Goal: Task Accomplishment & Management: Use online tool/utility

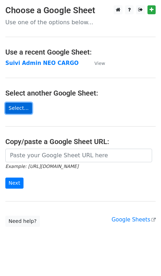
click at [21, 106] on link "Select..." at bounding box center [18, 108] width 27 height 11
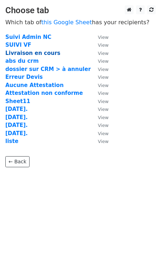
click at [28, 54] on strong "Livraison en cours" at bounding box center [32, 53] width 55 height 6
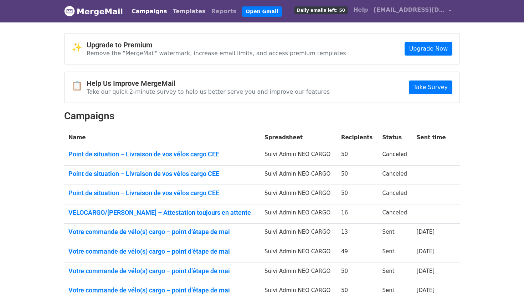
click at [177, 10] on link "Templates" at bounding box center [189, 11] width 38 height 14
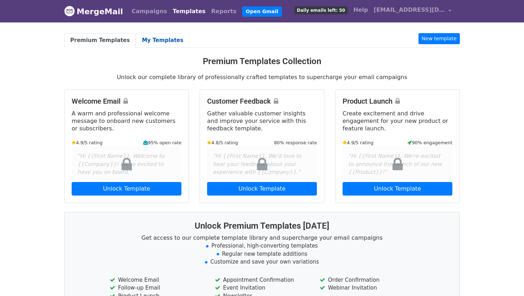
click at [156, 38] on link "My Templates" at bounding box center [162, 40] width 53 height 15
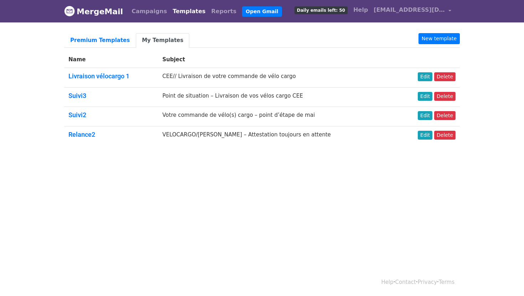
click at [117, 71] on td "Livraison vélocargo 1" at bounding box center [111, 78] width 94 height 20
click at [115, 76] on link "Livraison vélocargo 1" at bounding box center [98, 75] width 61 height 7
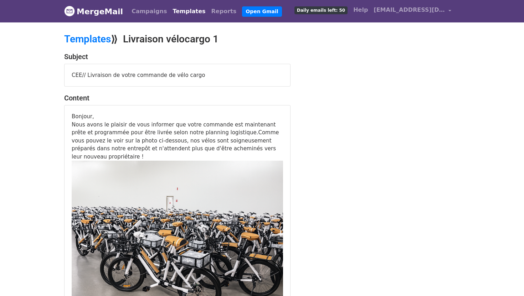
click at [116, 81] on div "CEE// Livraison de votre commande de vélo cargo" at bounding box center [176, 75] width 225 height 22
click at [117, 75] on div "CEE// Livraison de votre commande de vélo cargo" at bounding box center [176, 75] width 225 height 22
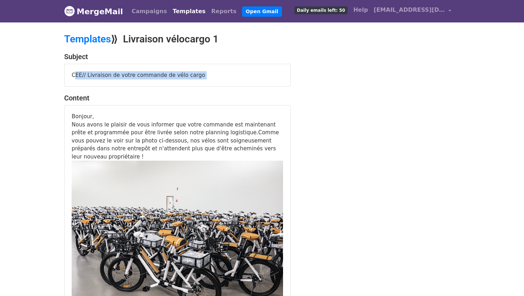
copy div "CEE// Livraison de votre commande de vélo cargo"
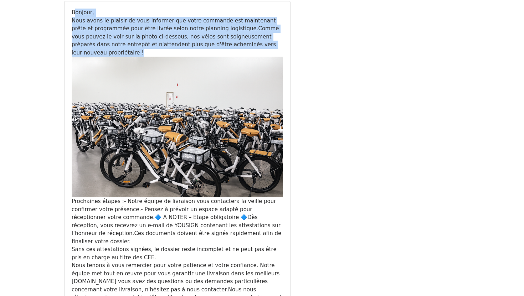
scroll to position [158, 0]
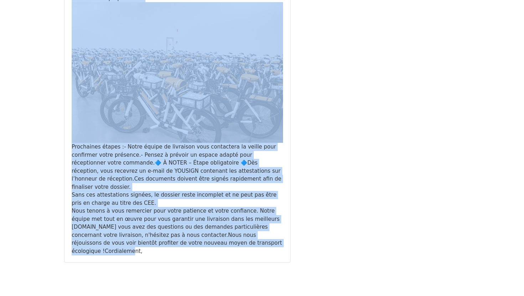
drag, startPoint x: 72, startPoint y: 116, endPoint x: 225, endPoint y: 229, distance: 190.5
click at [225, 229] on div "Bonjour, Nous avons le plaisir de vous informer que votre commande est maintena…" at bounding box center [177, 104] width 211 height 301
copy div "Bonjour, Nous avons le plaisir de vous informer que votre commande est maintena…"
